Goal: Use online tool/utility: Use online tool/utility

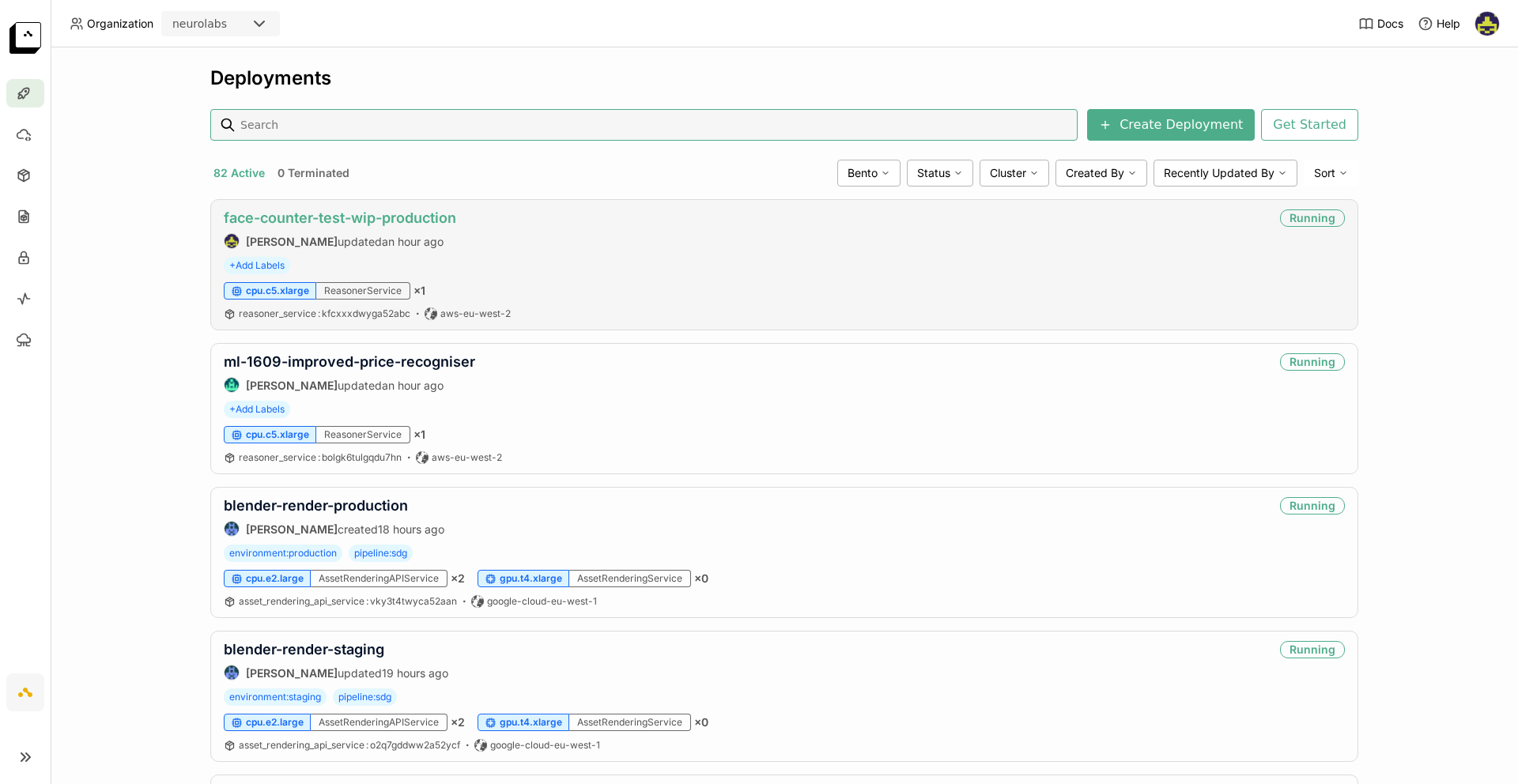
click at [401, 223] on link "face-counter-test-wip-production" at bounding box center [339, 217] width 232 height 16
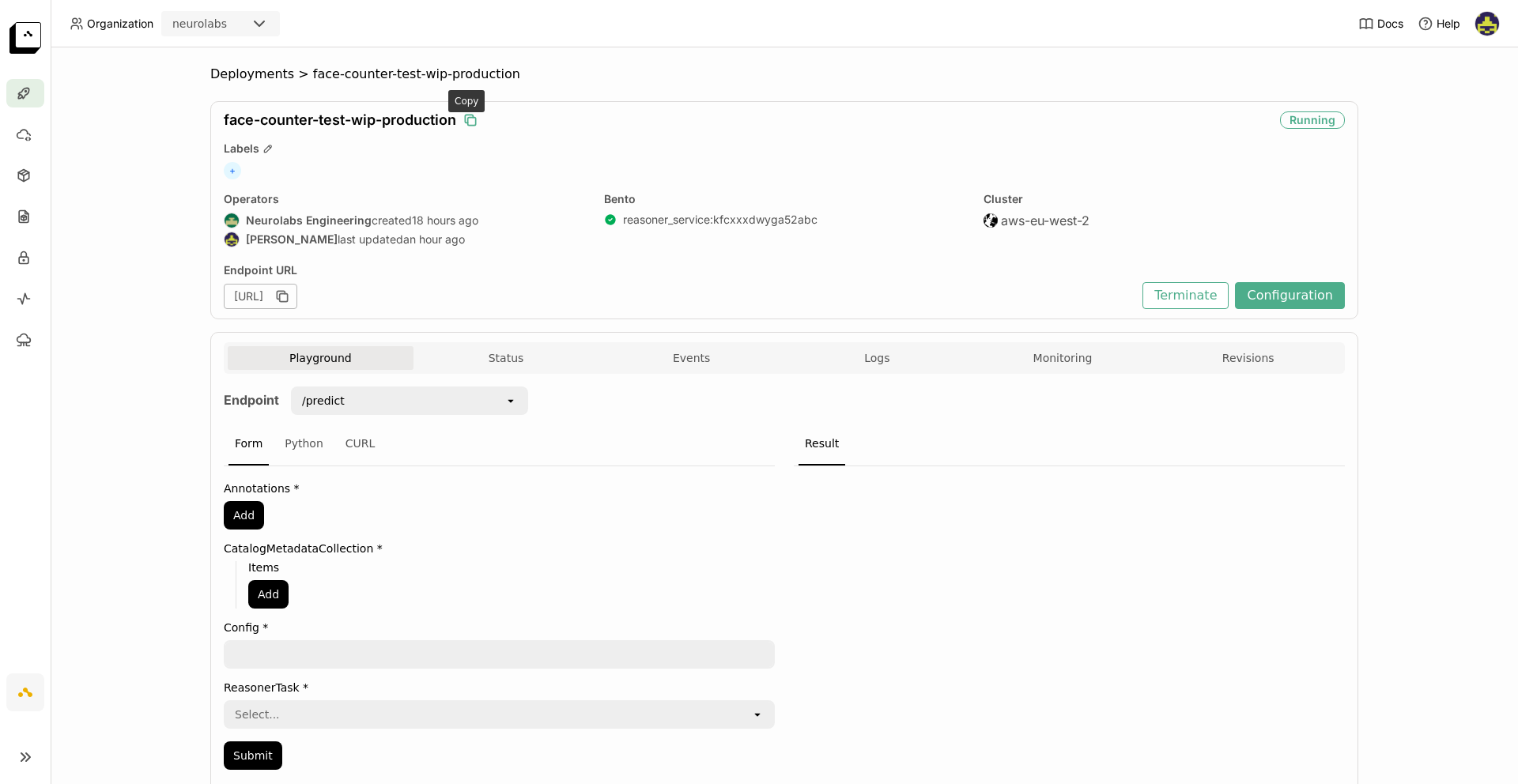
click at [466, 118] on icon "button" at bounding box center [470, 120] width 16 height 16
